Goal: Information Seeking & Learning: Learn about a topic

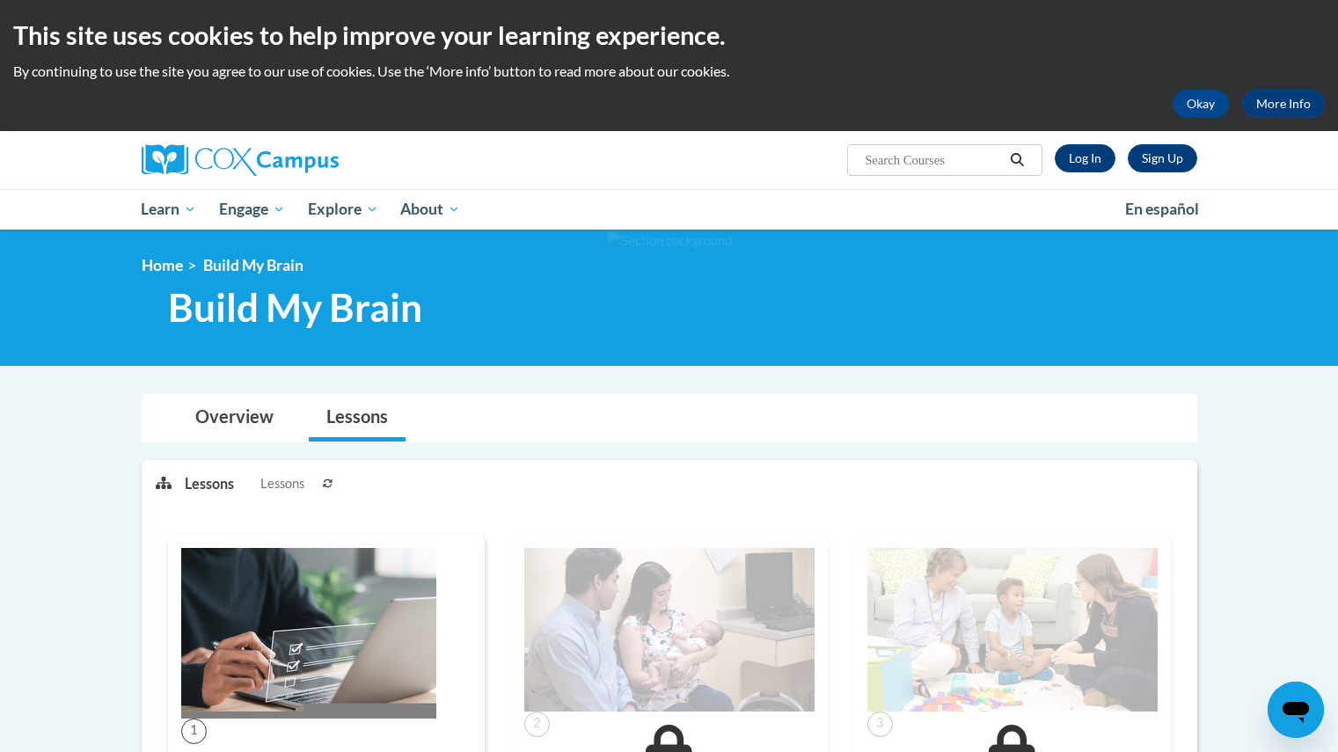
click at [1078, 138] on div "Sign Up Log In Search Search..." at bounding box center [849, 153] width 721 height 45
click at [1075, 150] on link "Log In" at bounding box center [1085, 158] width 61 height 28
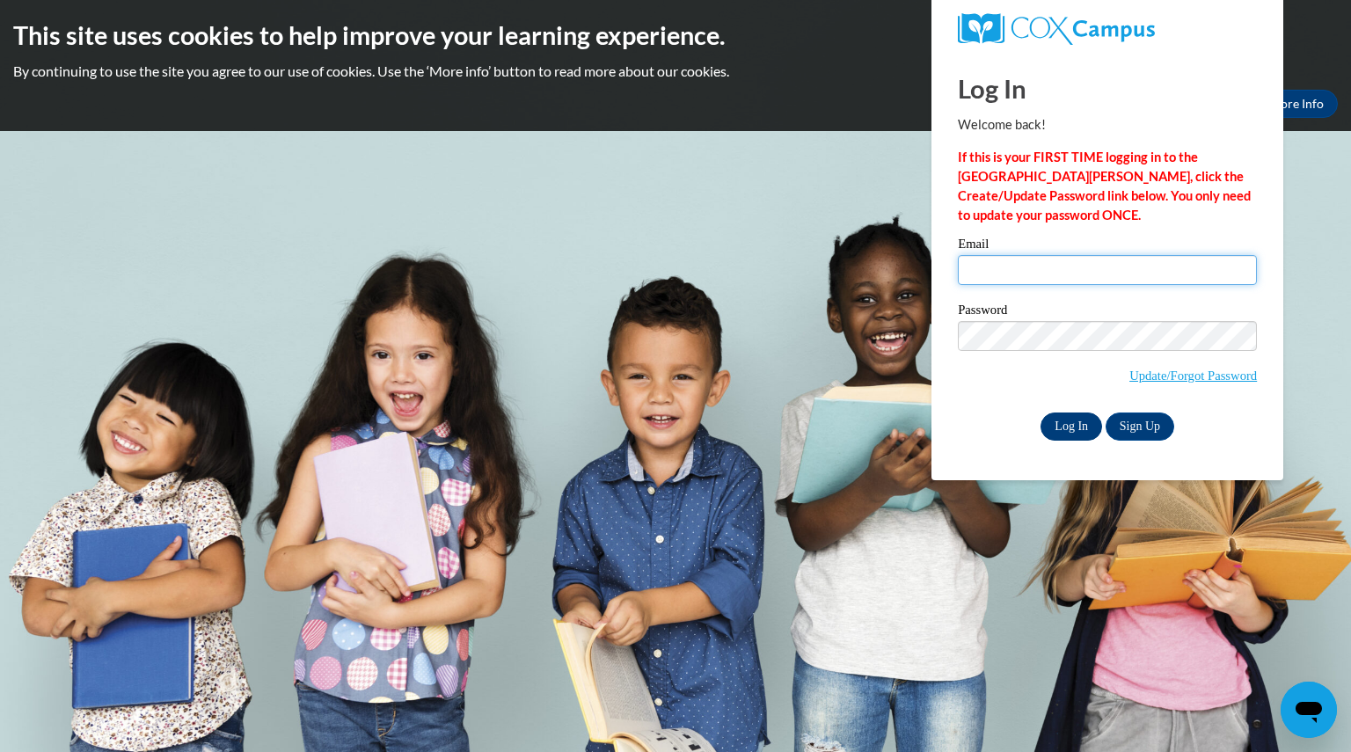
type input "teri.hart@hotmail.com"
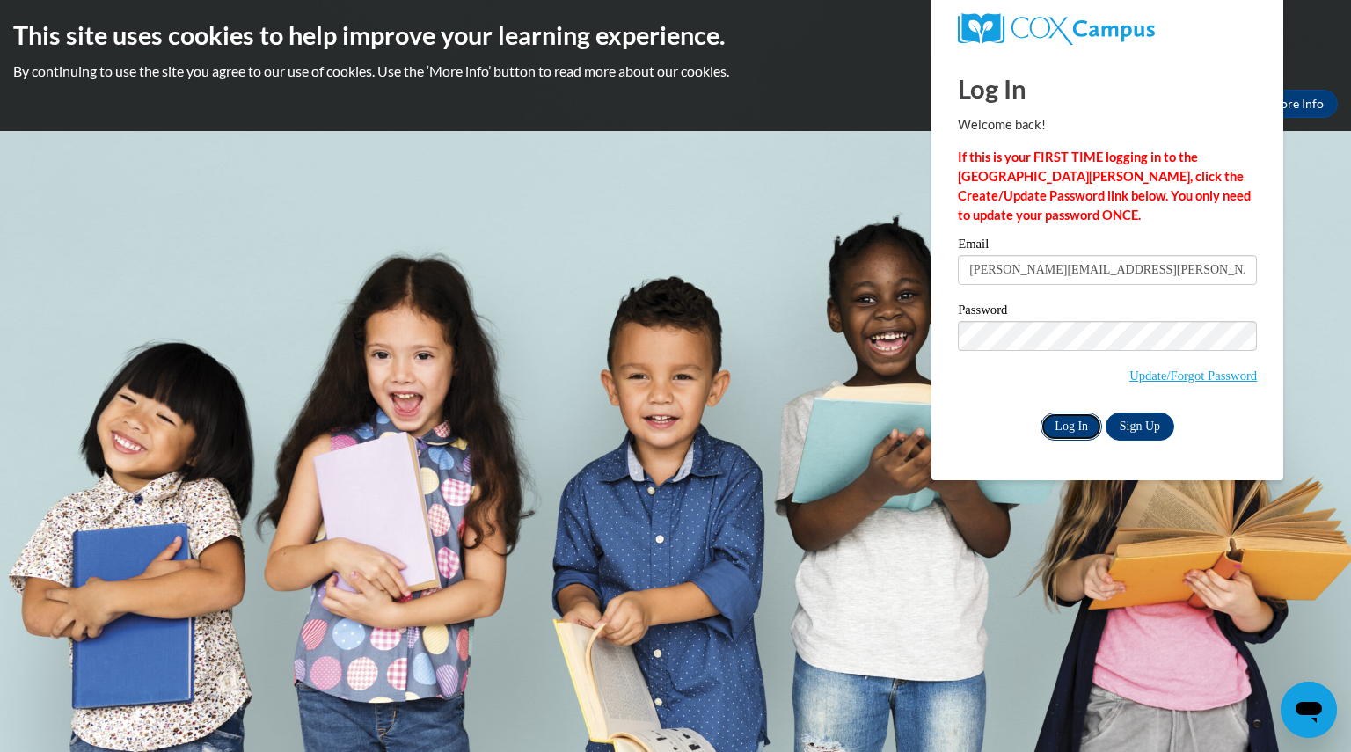
click at [1080, 428] on input "Log In" at bounding box center [1072, 427] width 62 height 28
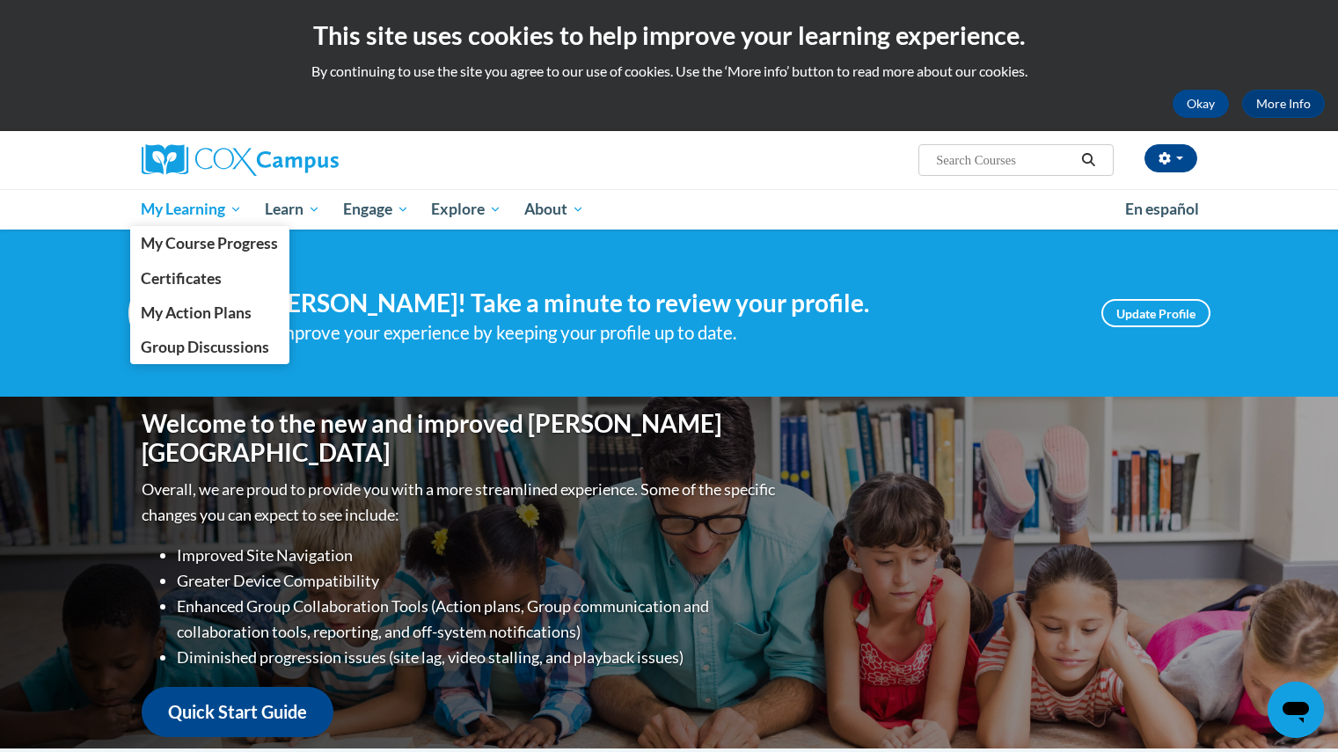
click at [191, 223] on link "My Learning" at bounding box center [192, 209] width 124 height 40
click at [192, 245] on span "My Course Progress" at bounding box center [209, 243] width 137 height 18
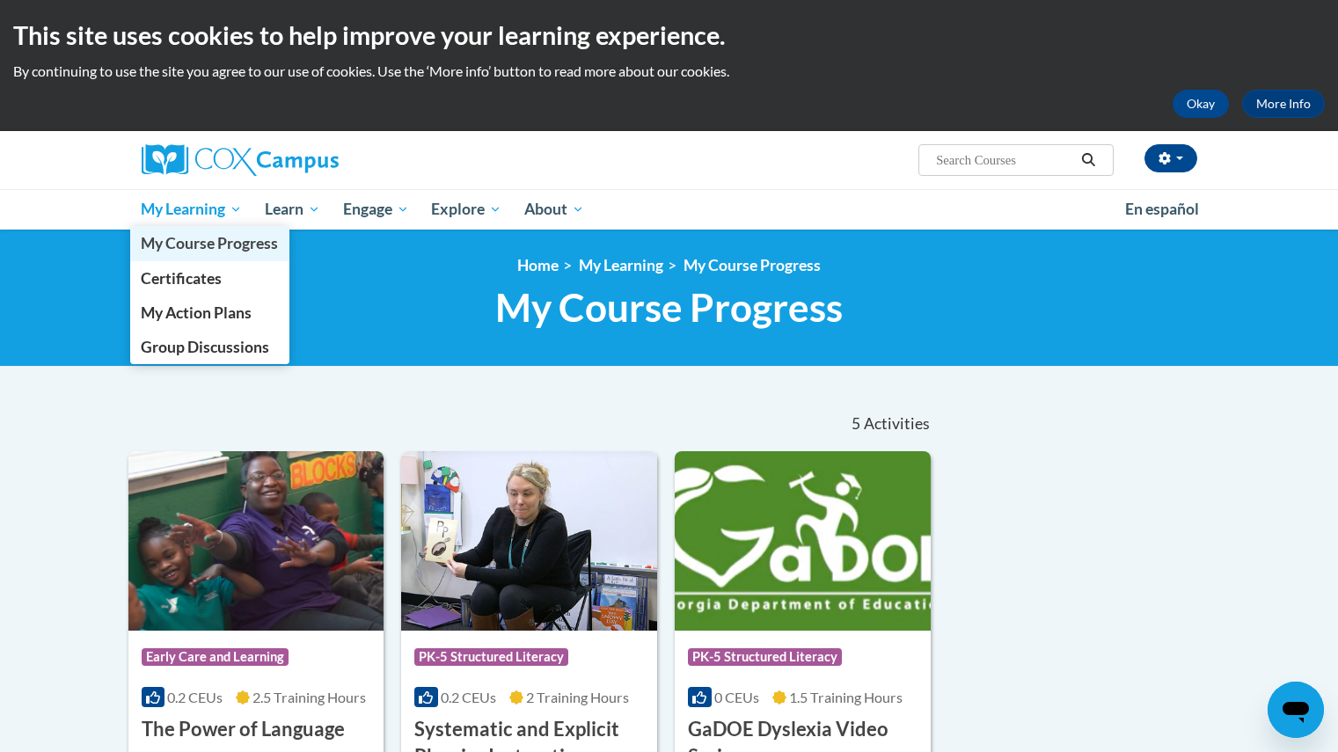
click at [183, 250] on span "My Course Progress" at bounding box center [209, 243] width 137 height 18
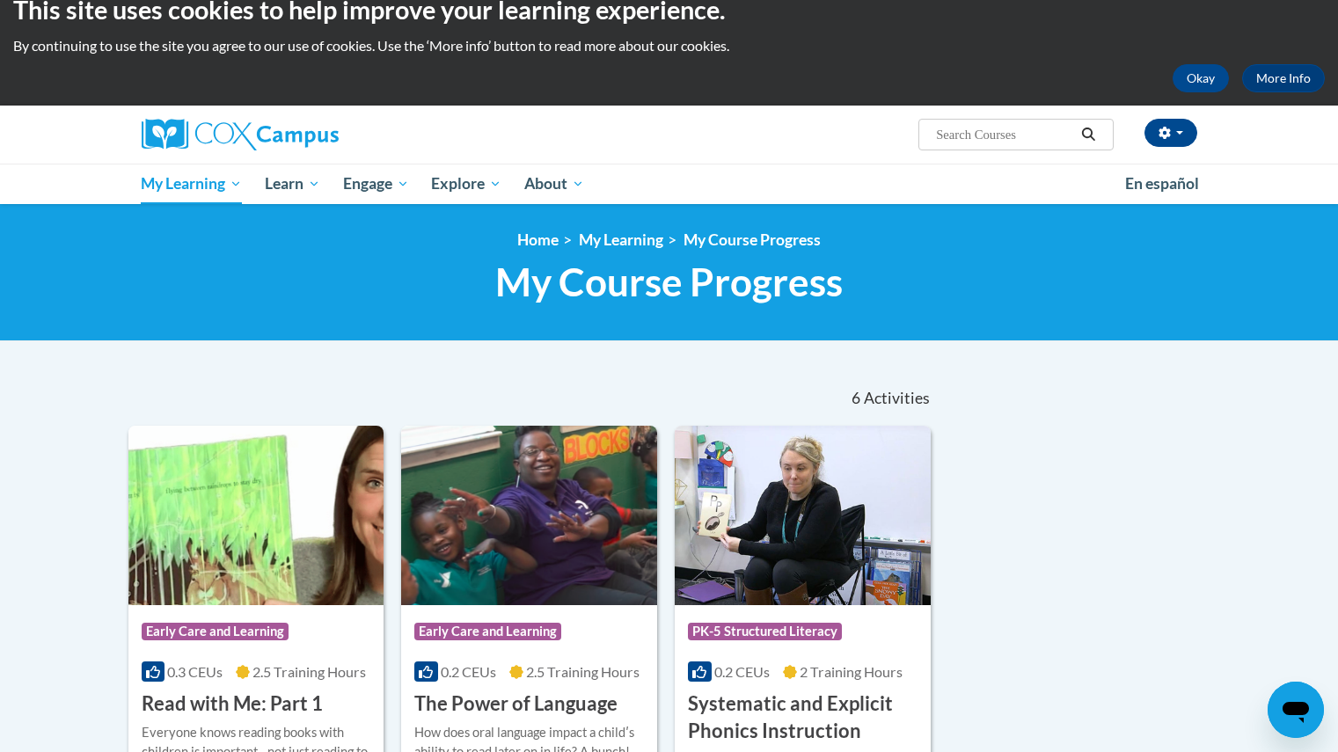
scroll to position [25, 0]
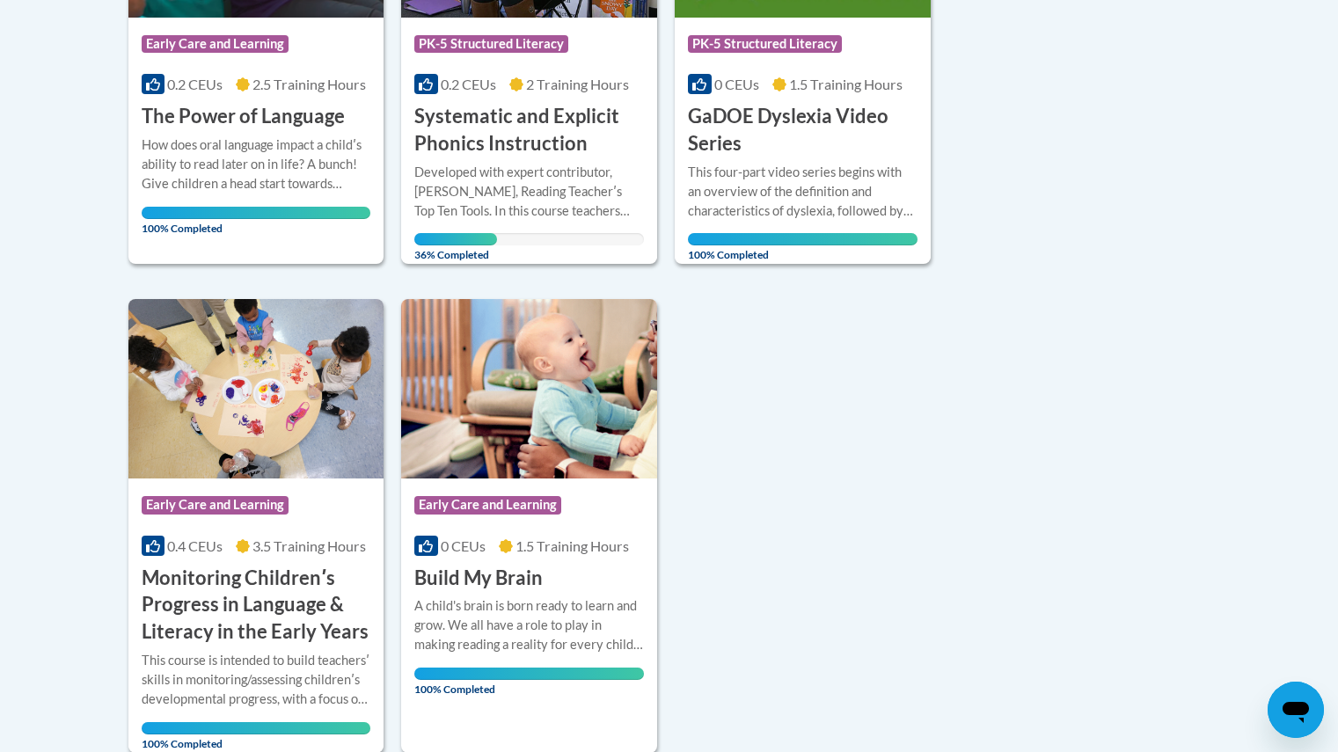
scroll to position [1126, 0]
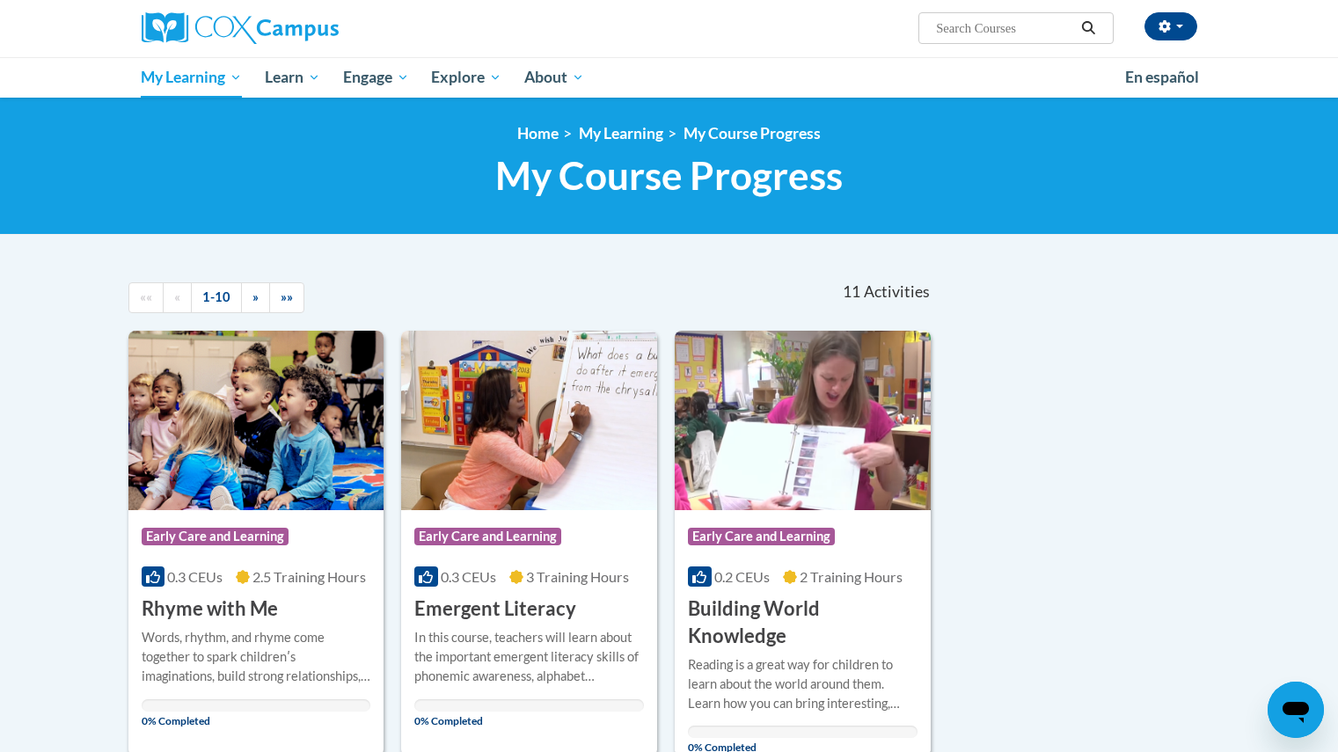
scroll to position [118, 0]
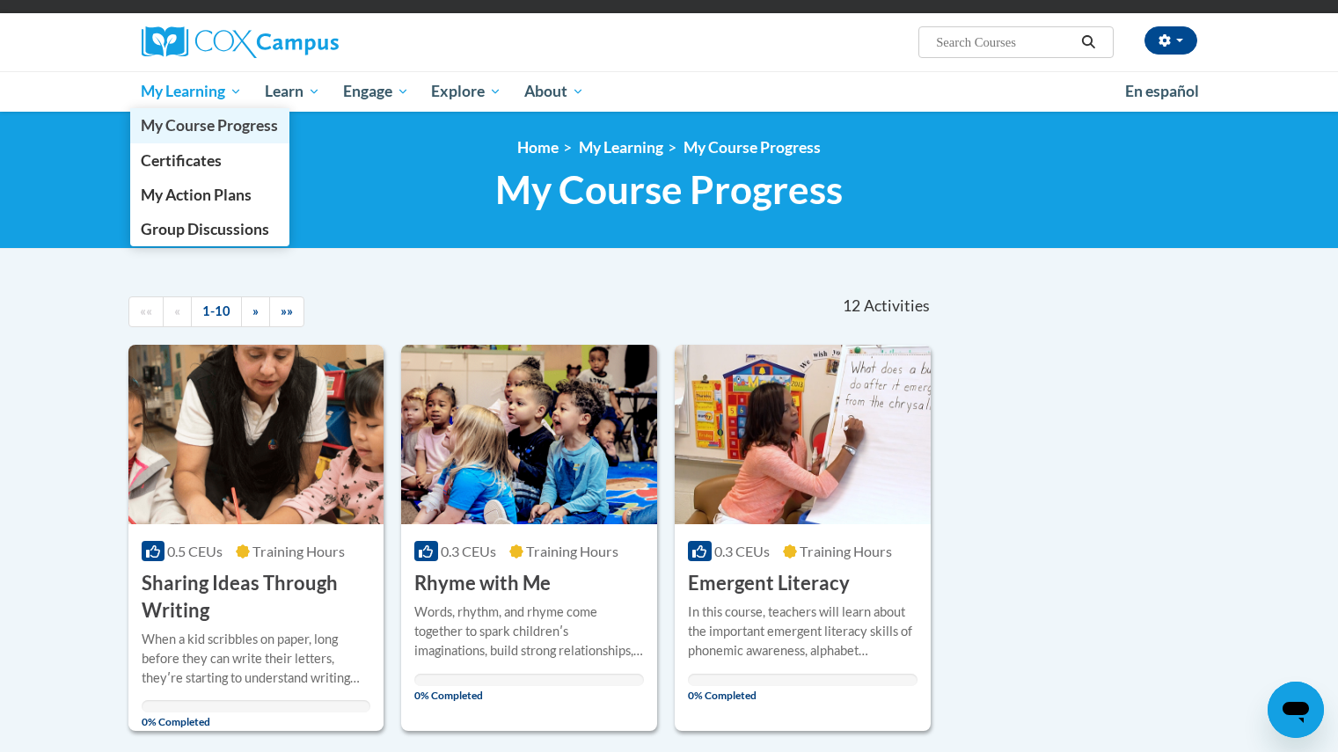
click at [195, 128] on span "My Course Progress" at bounding box center [209, 125] width 137 height 18
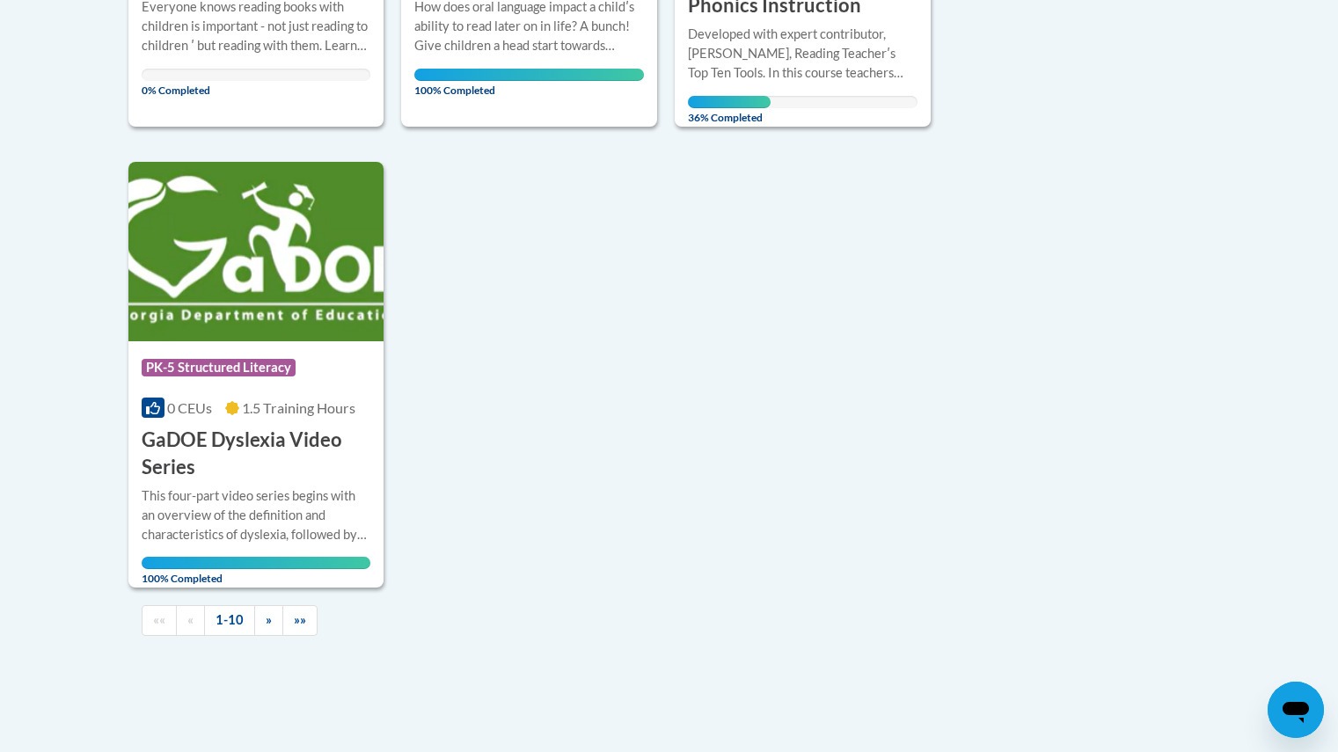
scroll to position [1760, 0]
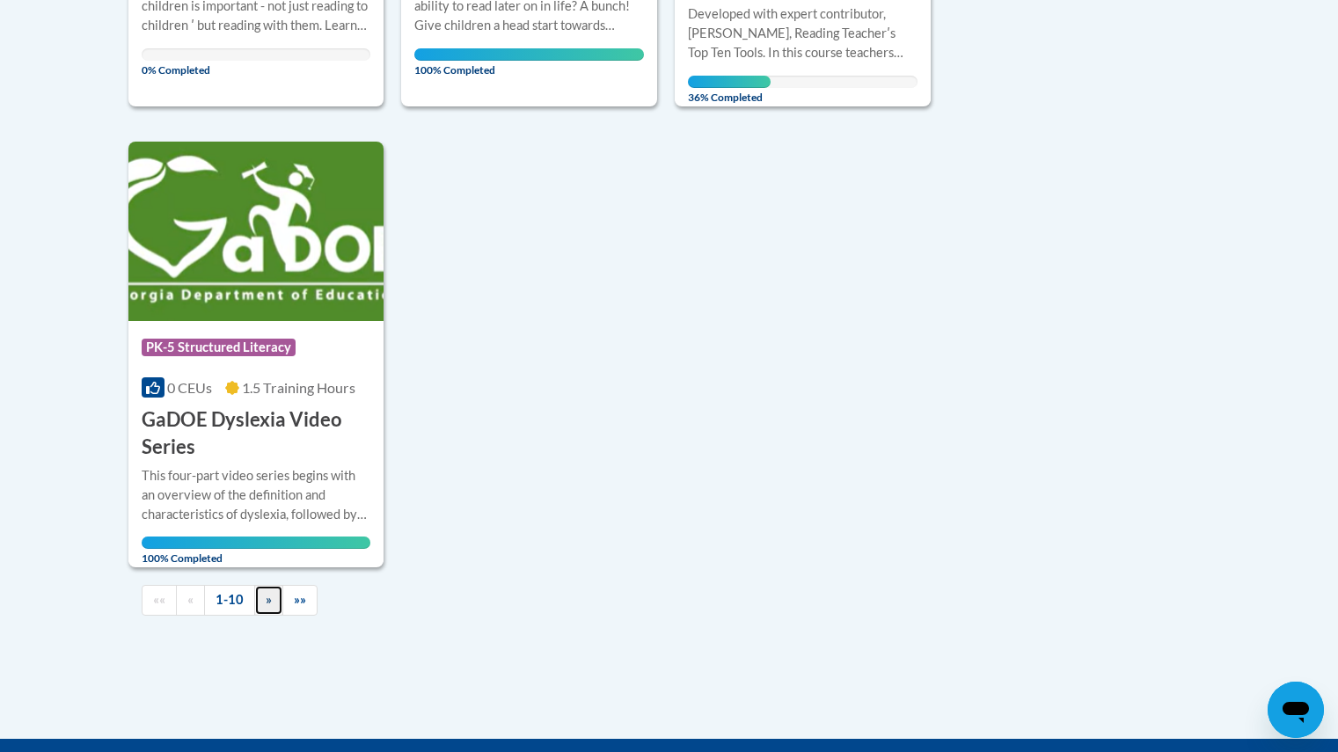
click at [266, 605] on span "»" at bounding box center [269, 599] width 6 height 15
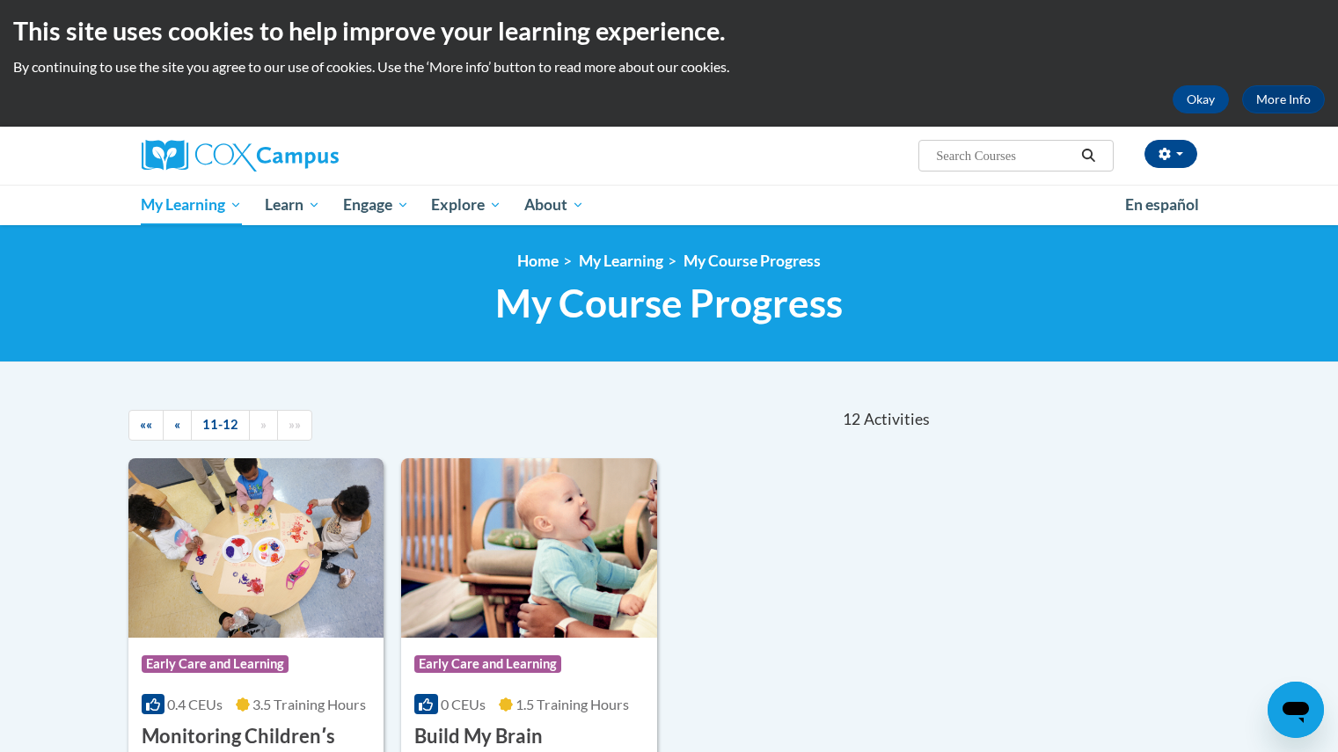
scroll to position [0, 0]
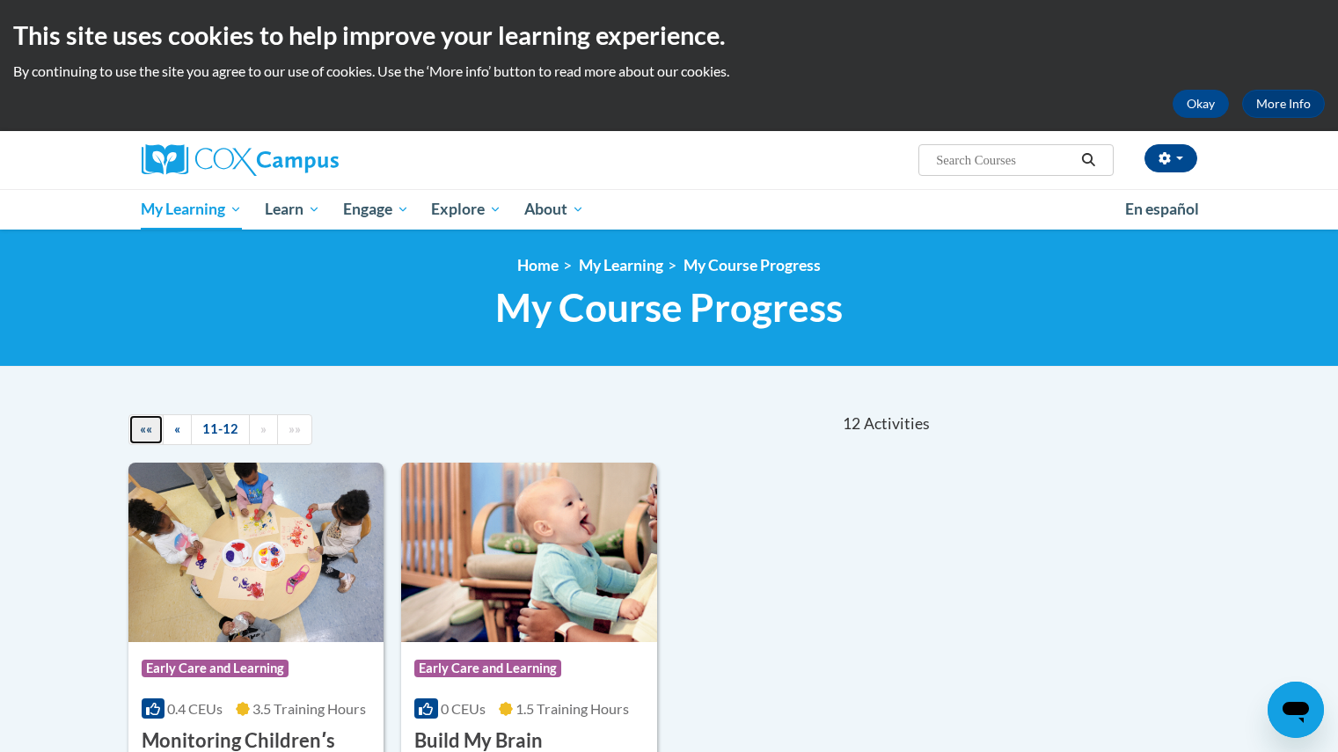
click at [143, 436] on span "««" at bounding box center [146, 428] width 12 height 15
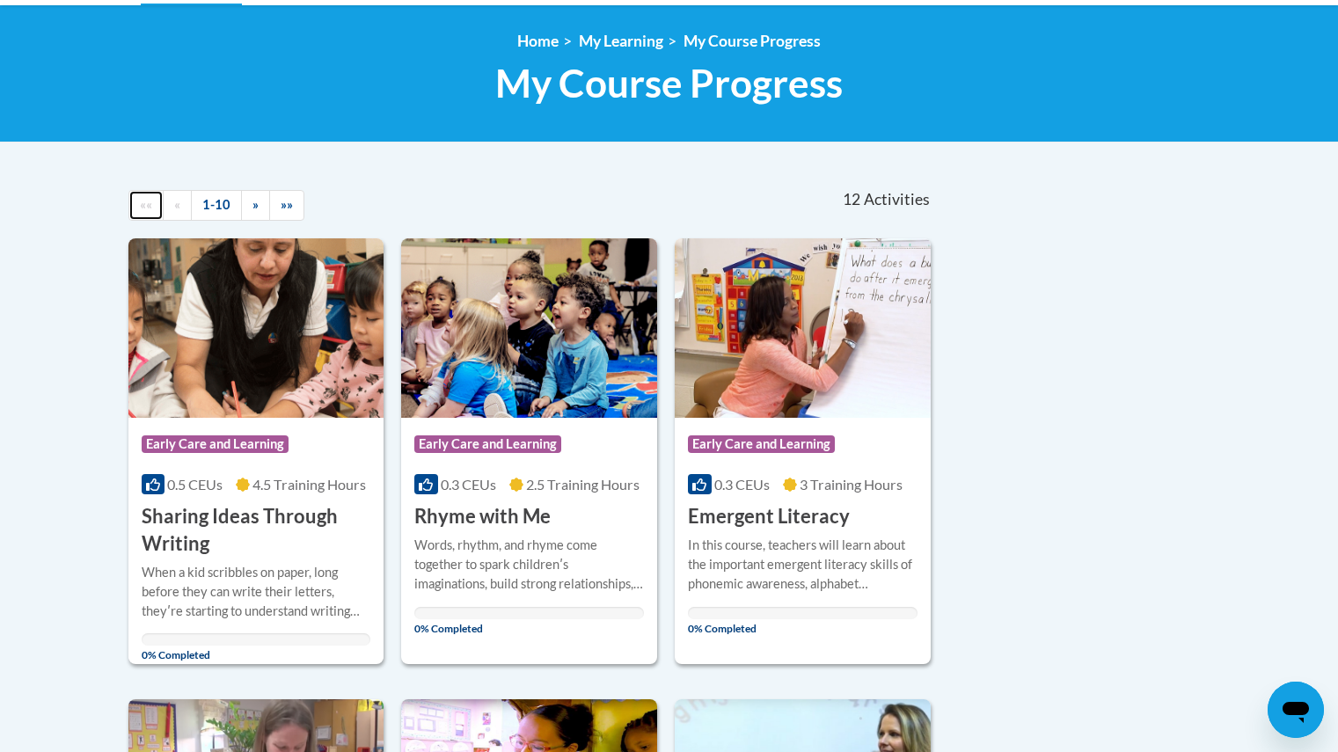
scroll to position [211, 0]
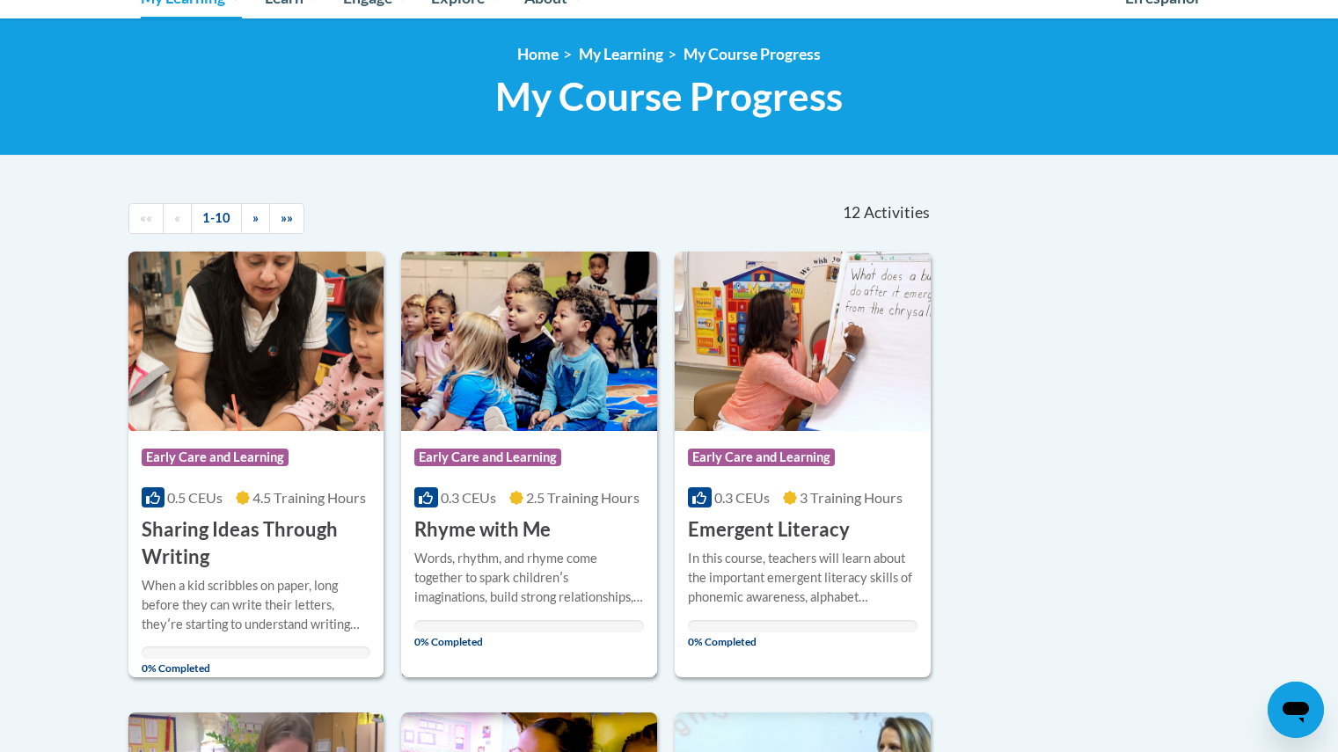
click at [553, 570] on div "Words, rhythm, and rhyme come together to spark childrenʹs imaginations, build …" at bounding box center [529, 578] width 230 height 58
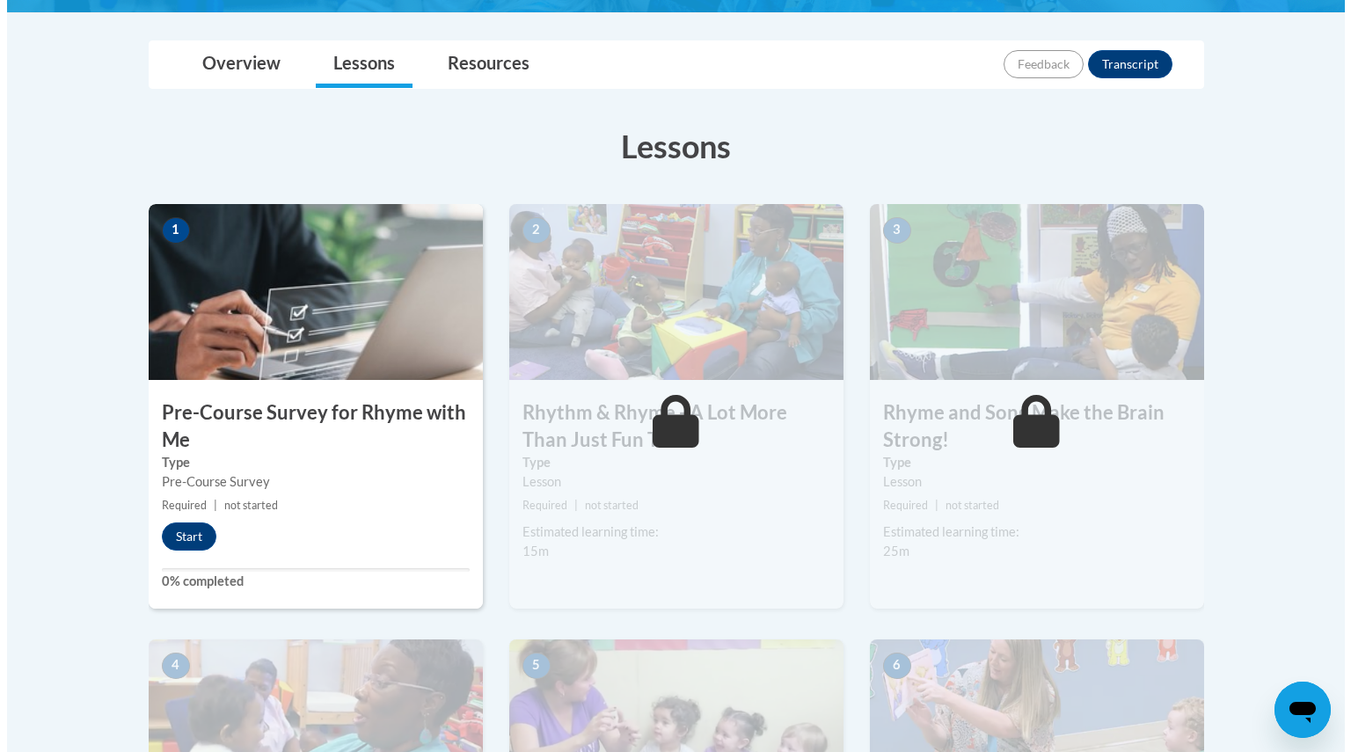
scroll to position [352, 0]
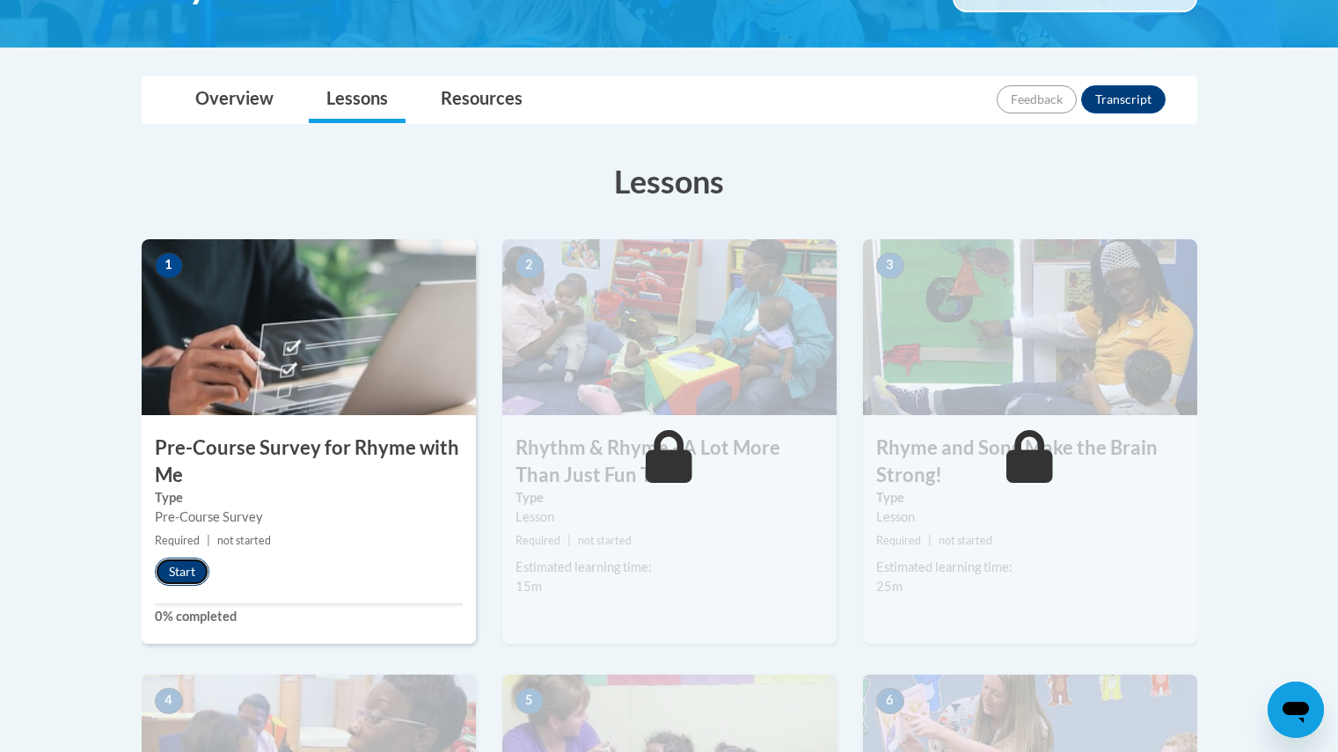
click at [186, 577] on button "Start" at bounding box center [182, 572] width 55 height 28
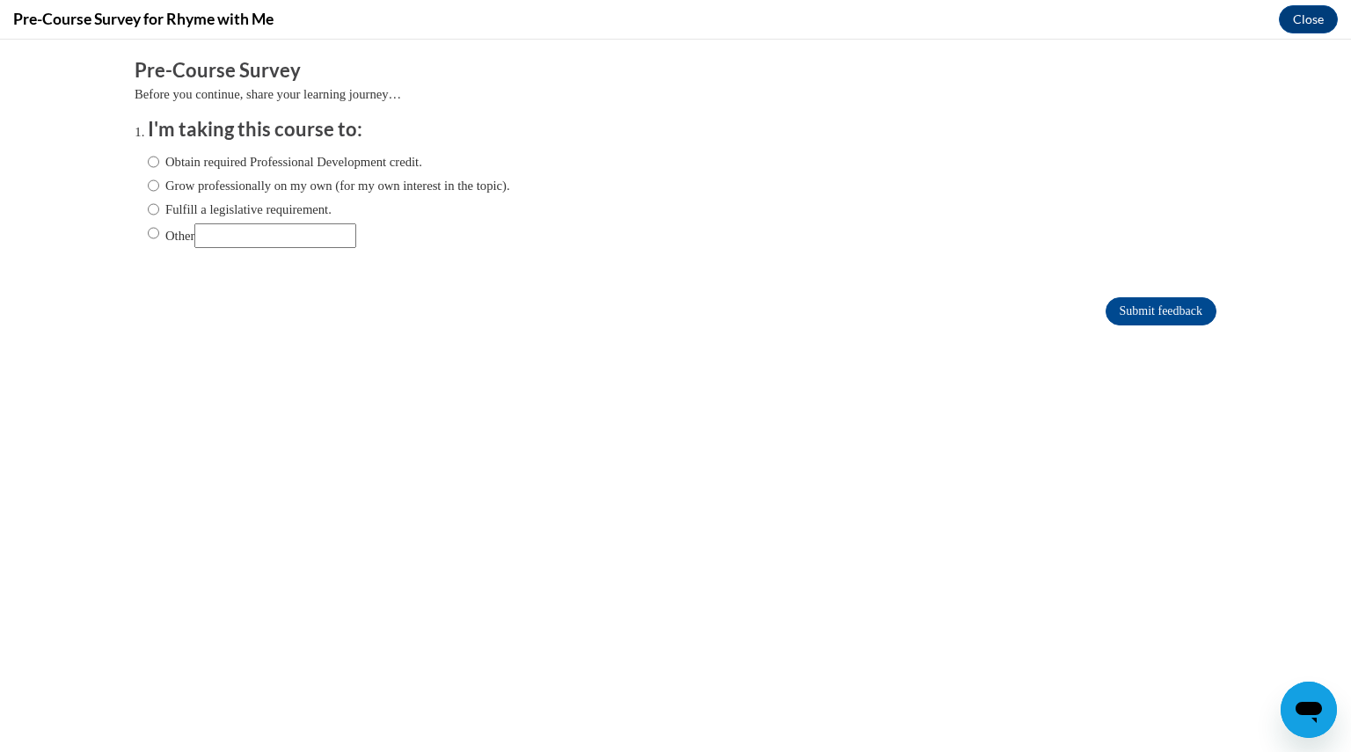
scroll to position [0, 0]
click at [148, 164] on input "Obtain required Professional Development credit." at bounding box center [153, 161] width 11 height 19
radio input "true"
click at [1177, 311] on input "Submit feedback" at bounding box center [1161, 311] width 111 height 28
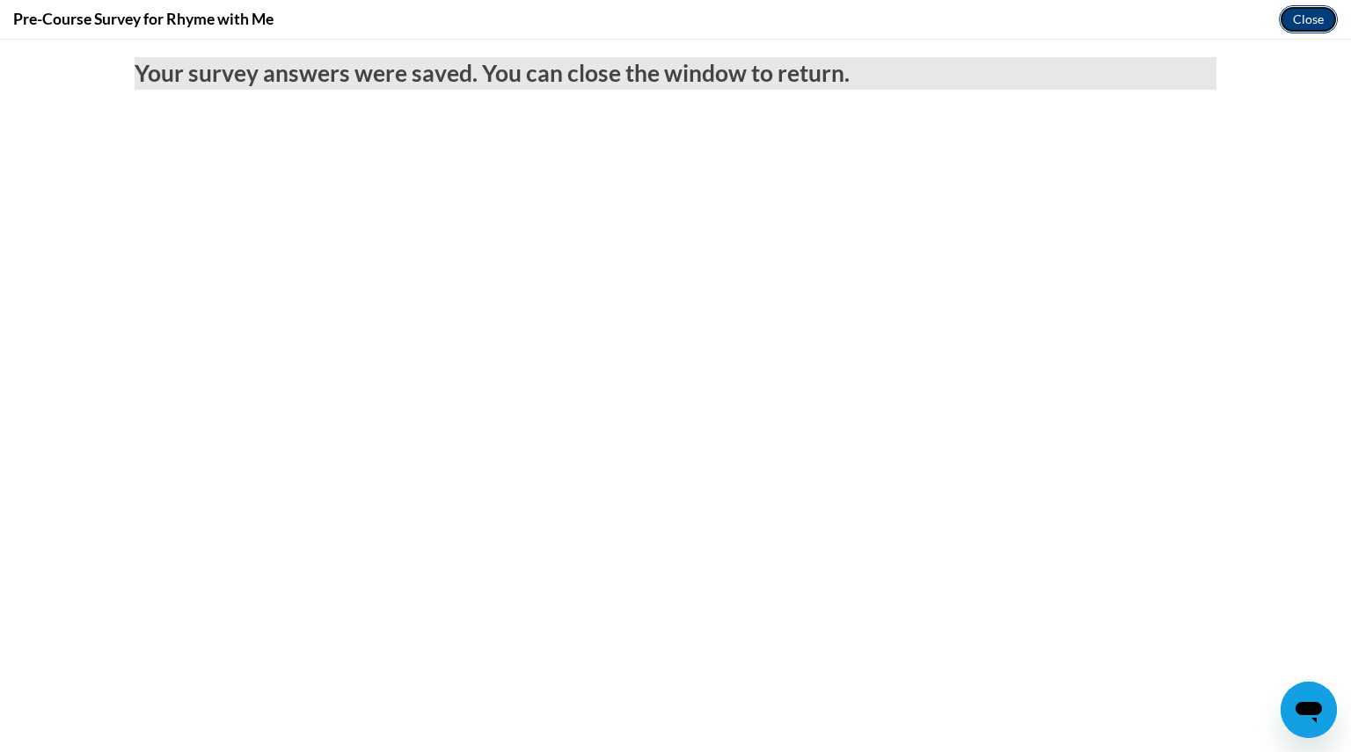
click at [1300, 26] on button "Close" at bounding box center [1308, 19] width 59 height 28
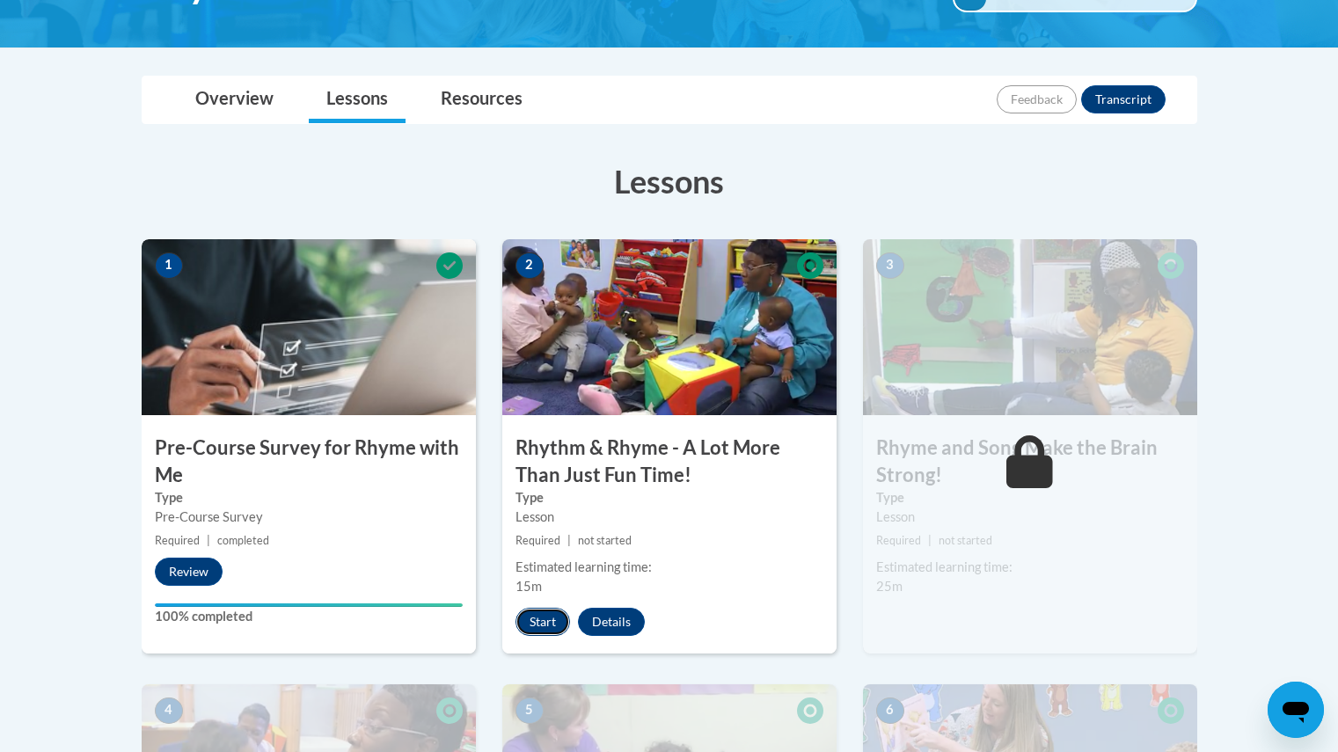
click at [534, 621] on button "Start" at bounding box center [543, 622] width 55 height 28
click at [549, 619] on button "Resume" at bounding box center [551, 622] width 71 height 28
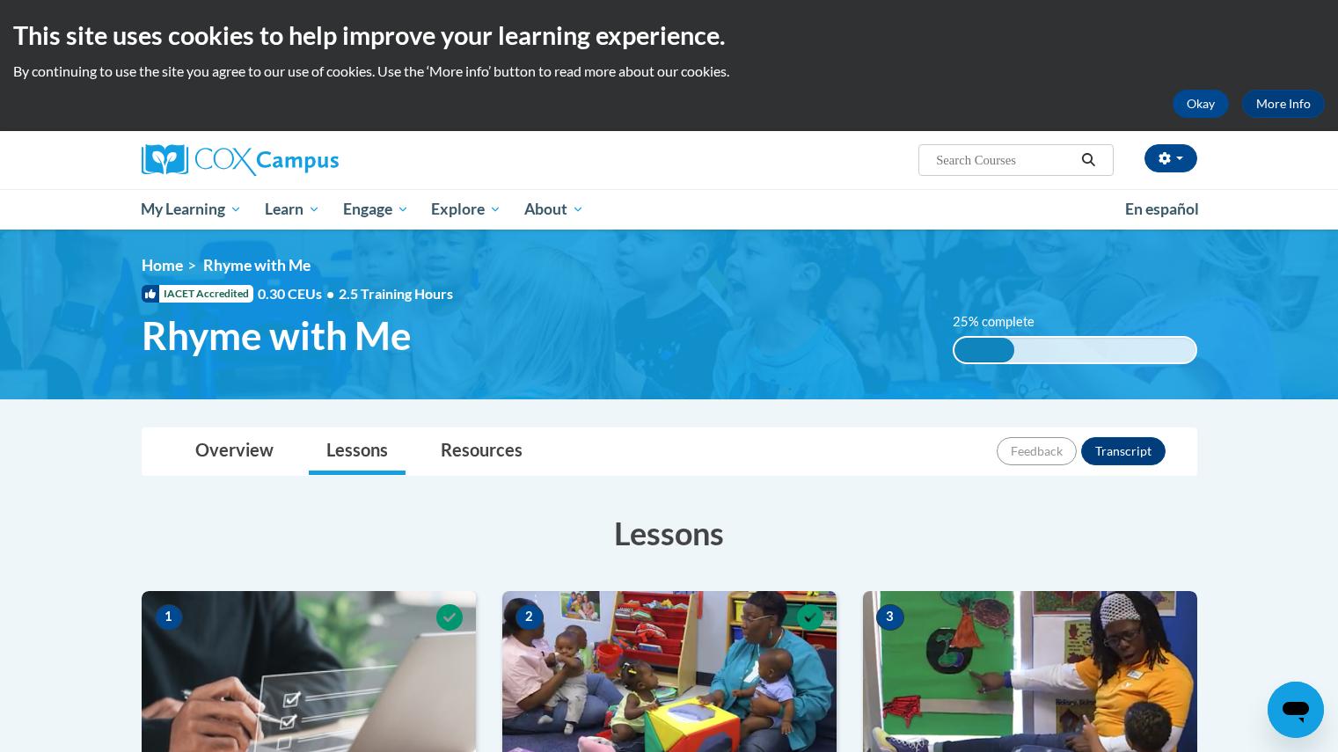
click at [834, 514] on h3 "Lessons" at bounding box center [670, 533] width 1056 height 44
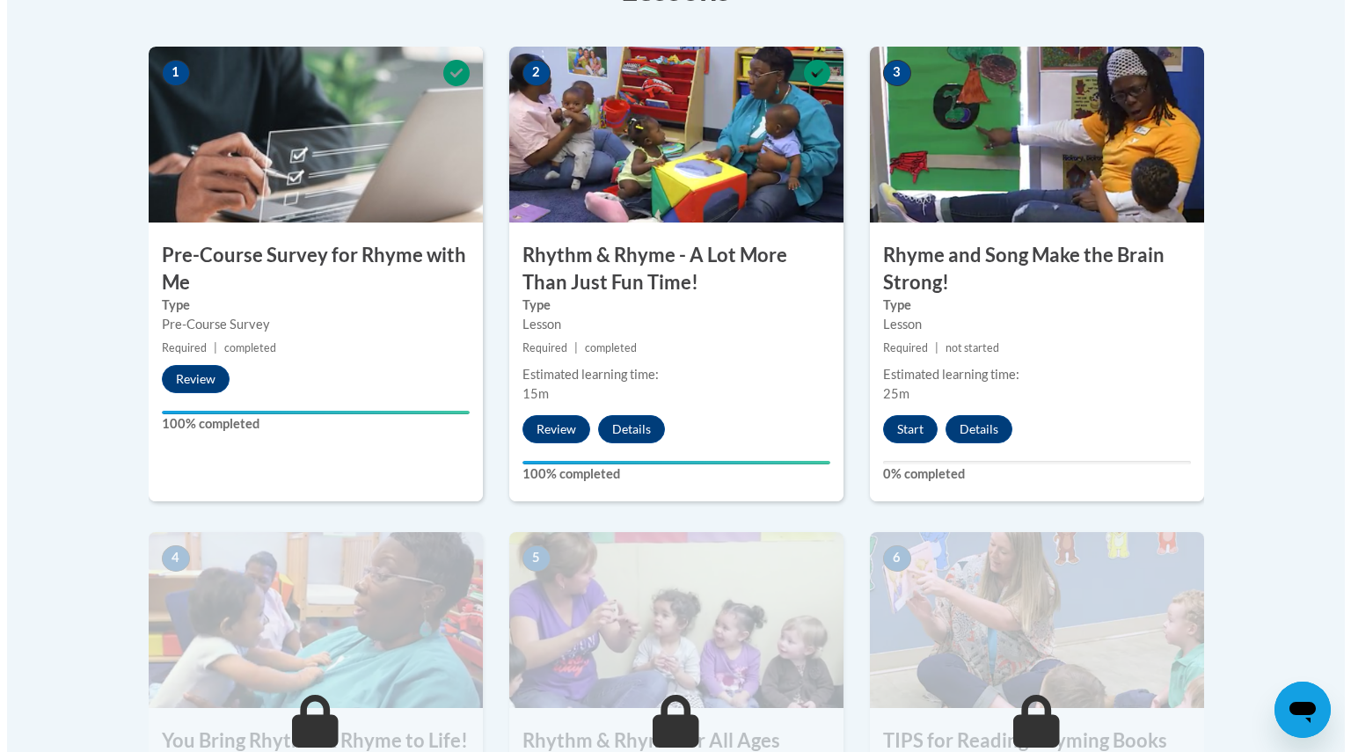
scroll to position [598, 0]
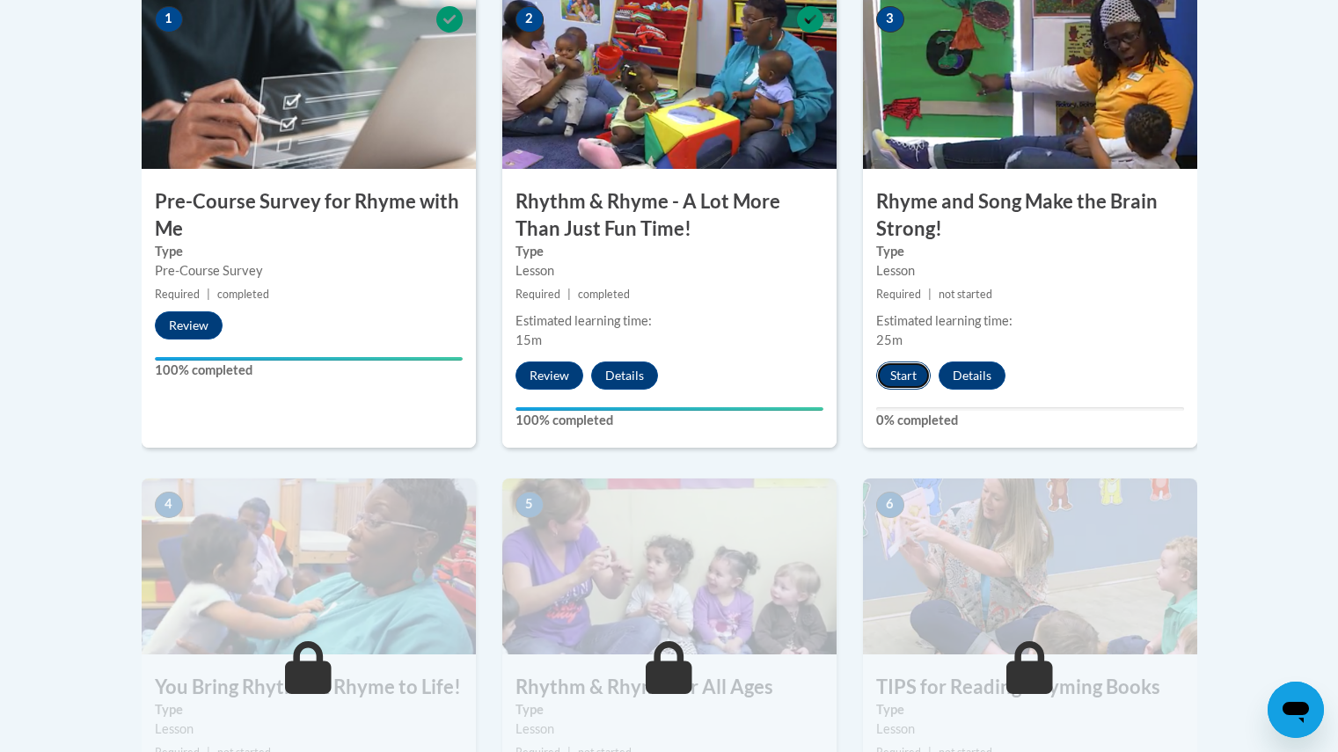
click at [900, 379] on button "Start" at bounding box center [903, 376] width 55 height 28
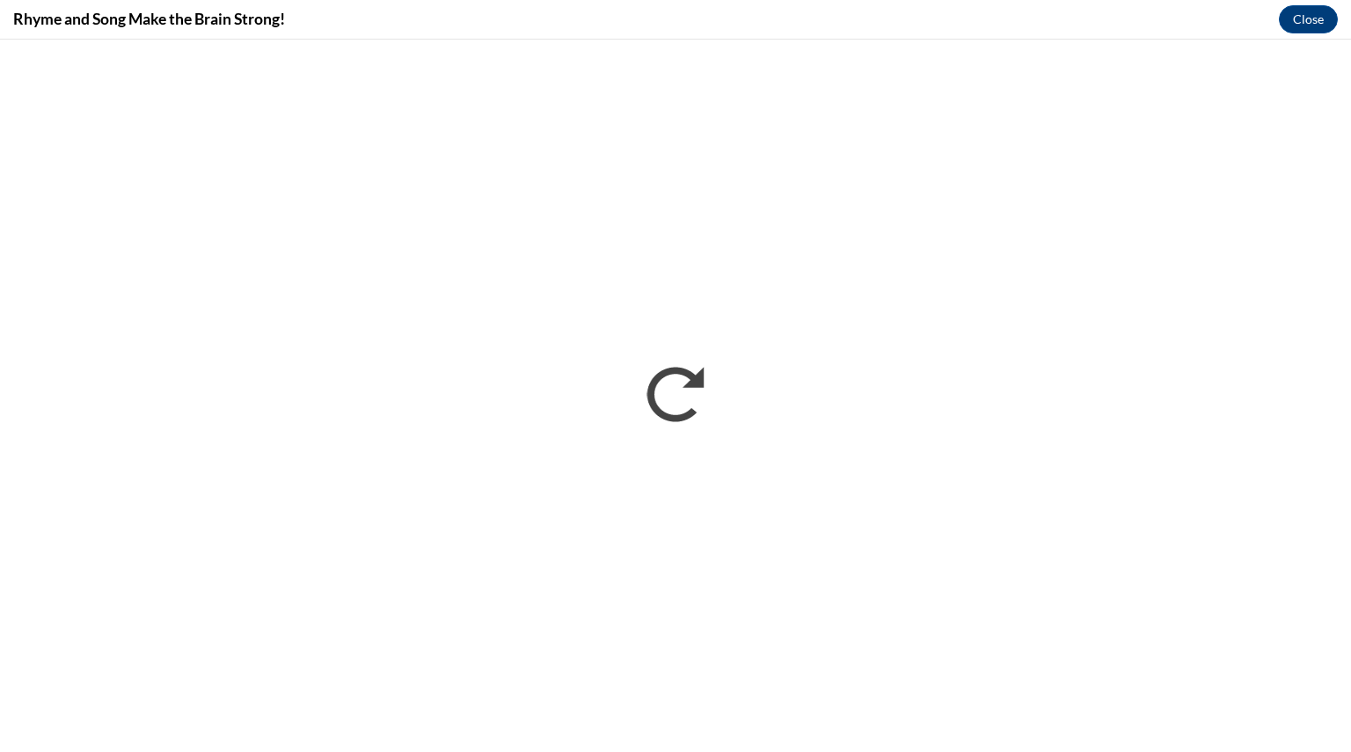
scroll to position [0, 0]
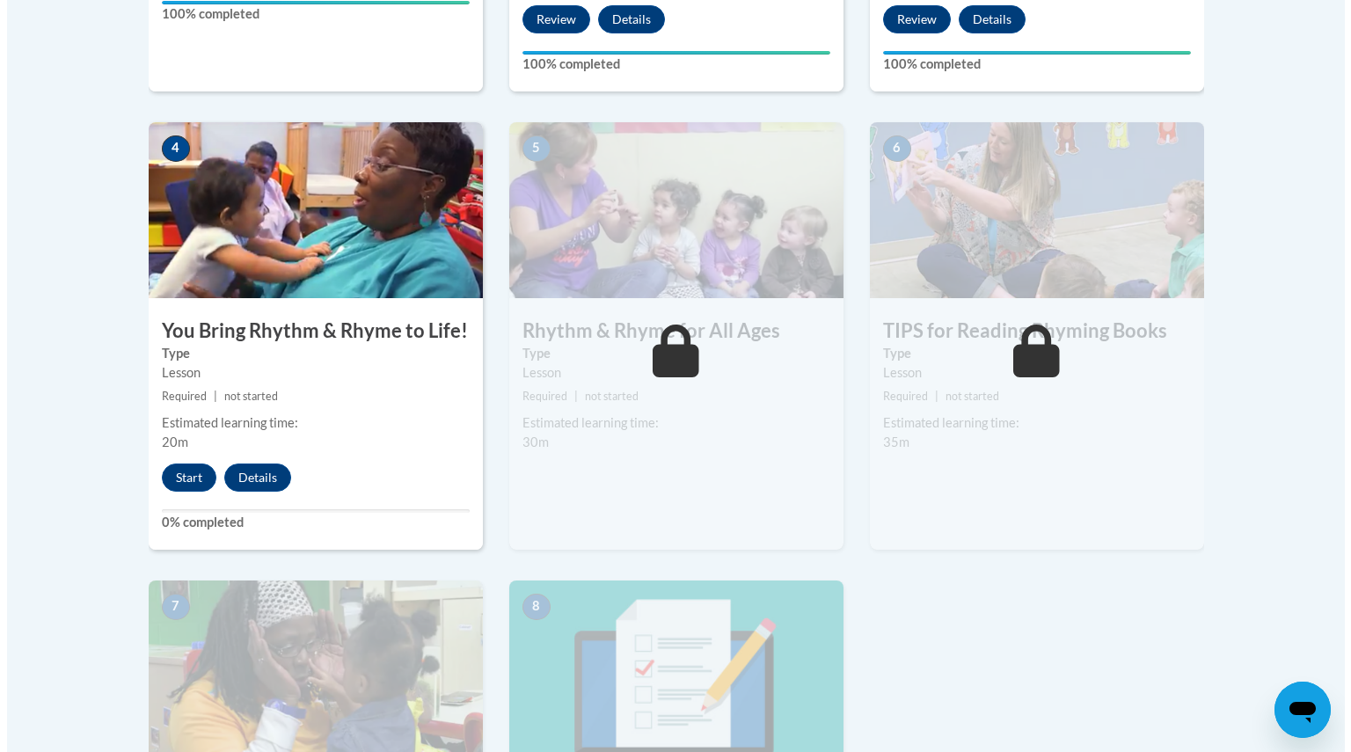
scroll to position [1091, 0]
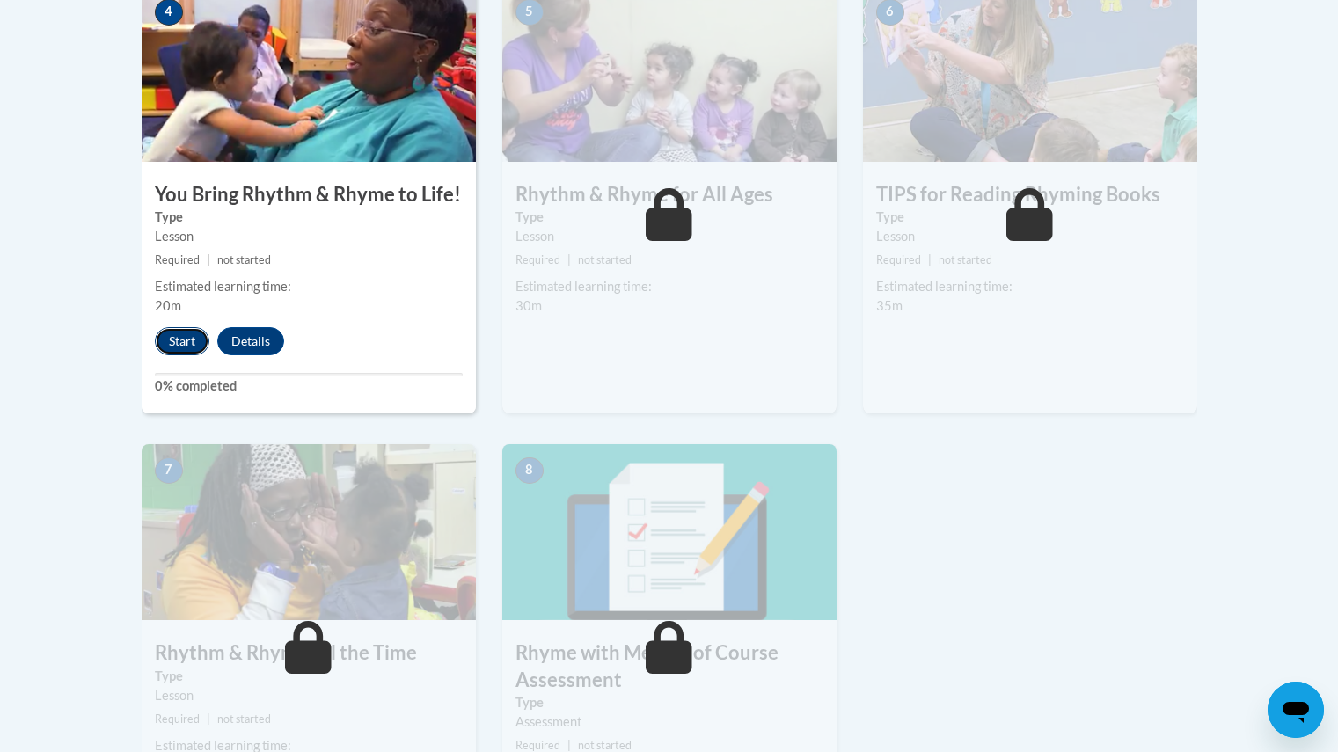
click at [174, 346] on button "Start" at bounding box center [182, 341] width 55 height 28
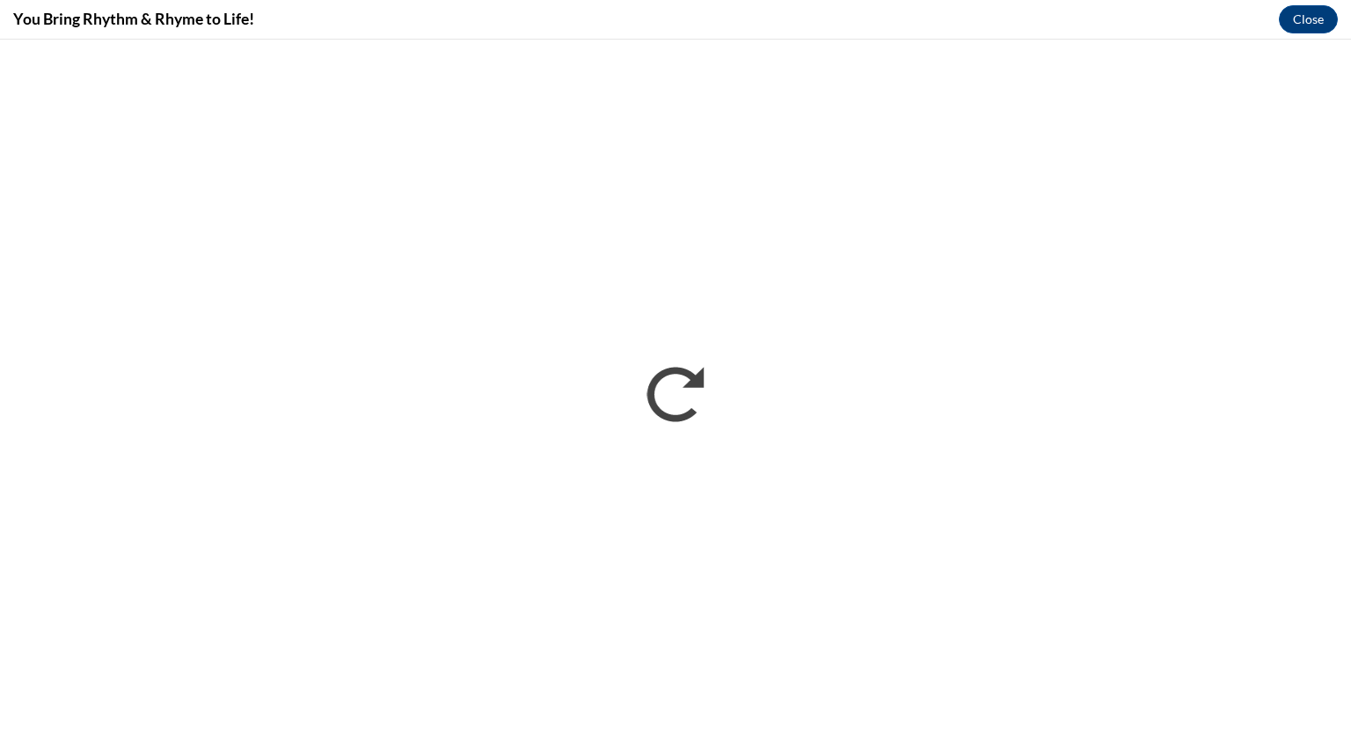
scroll to position [0, 0]
